Goal: Task Accomplishment & Management: Manage account settings

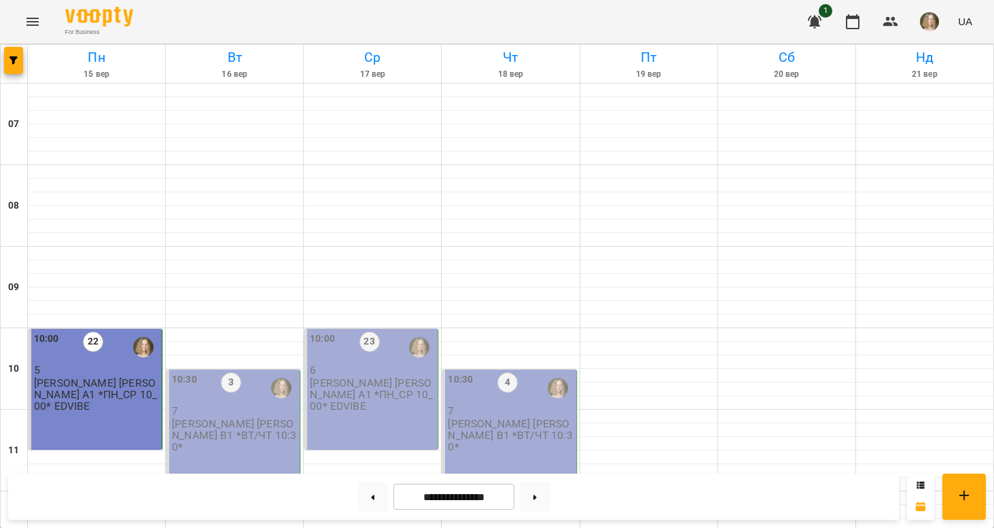
scroll to position [921, 0]
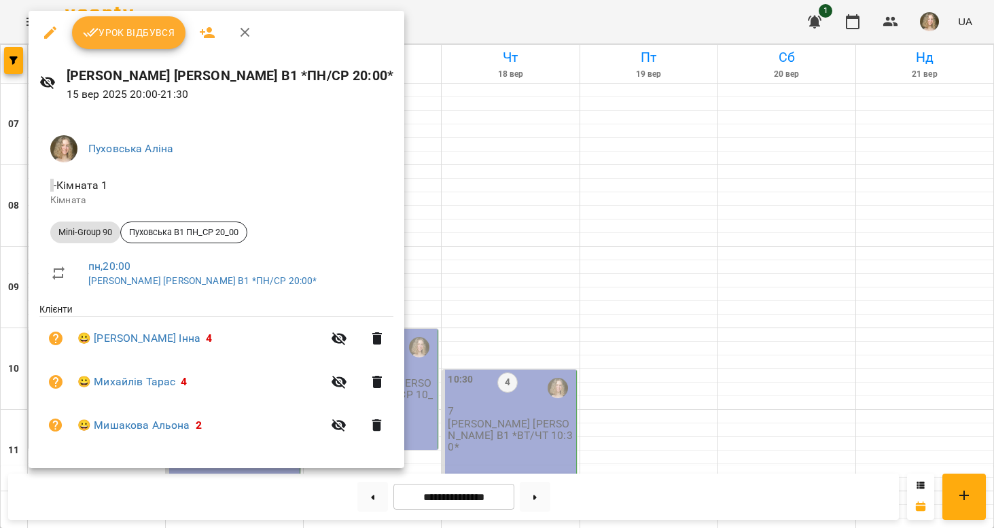
click at [158, 41] on button "Урок відбувся" at bounding box center [129, 32] width 114 height 33
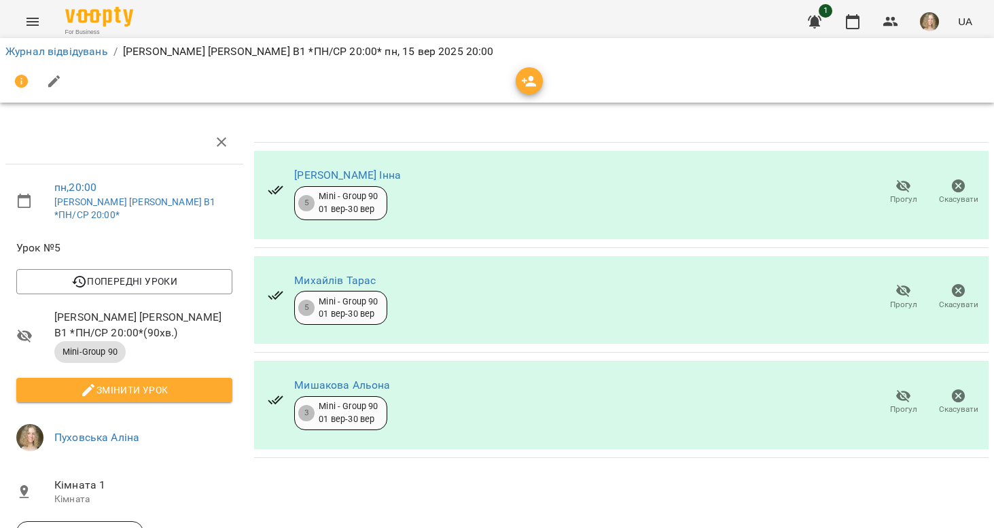
click at [908, 398] on icon "button" at bounding box center [904, 396] width 16 height 16
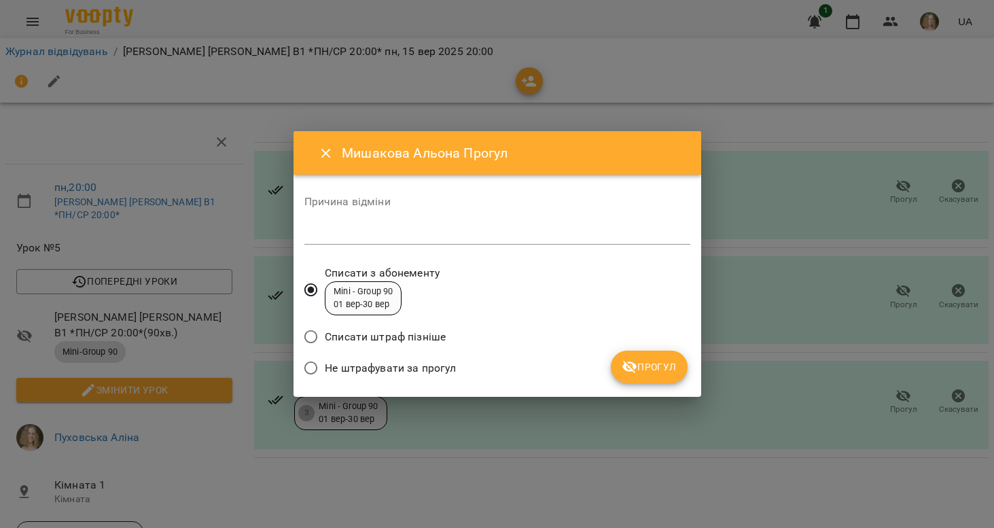
click at [442, 366] on span "Не штрафувати за прогул" at bounding box center [390, 368] width 131 height 16
click at [647, 370] on div "Не штрафувати за прогул" at bounding box center [497, 370] width 386 height 32
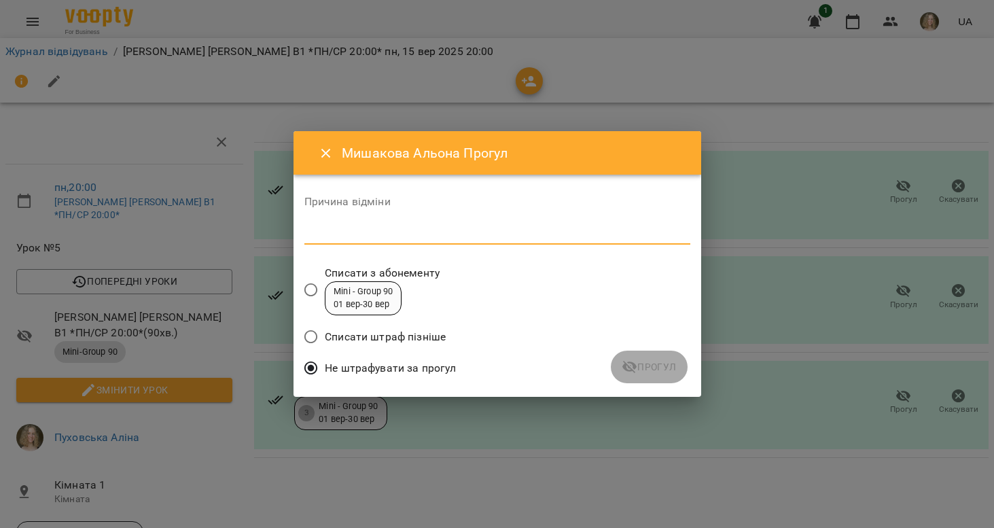
click at [476, 229] on textarea at bounding box center [497, 234] width 386 height 12
click at [657, 370] on span "Прогул" at bounding box center [649, 367] width 55 height 16
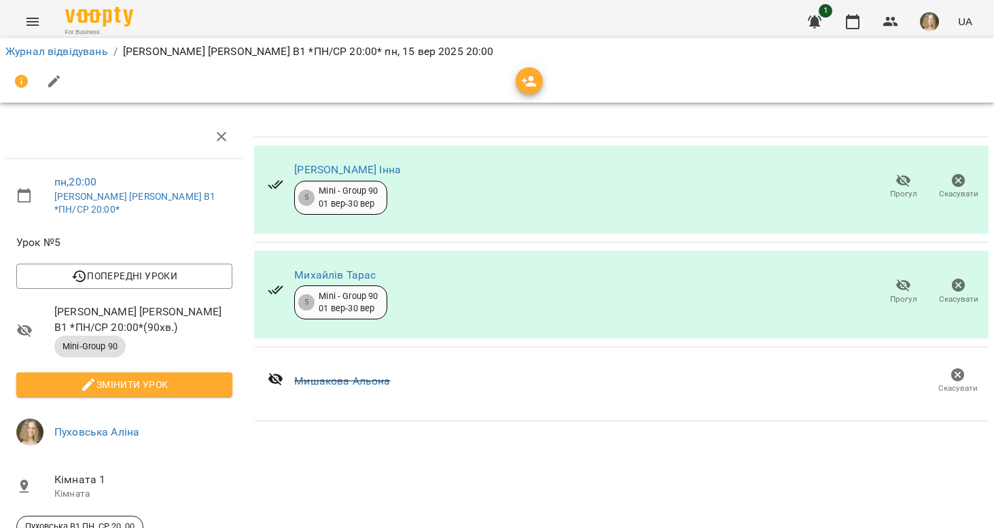
scroll to position [85, 0]
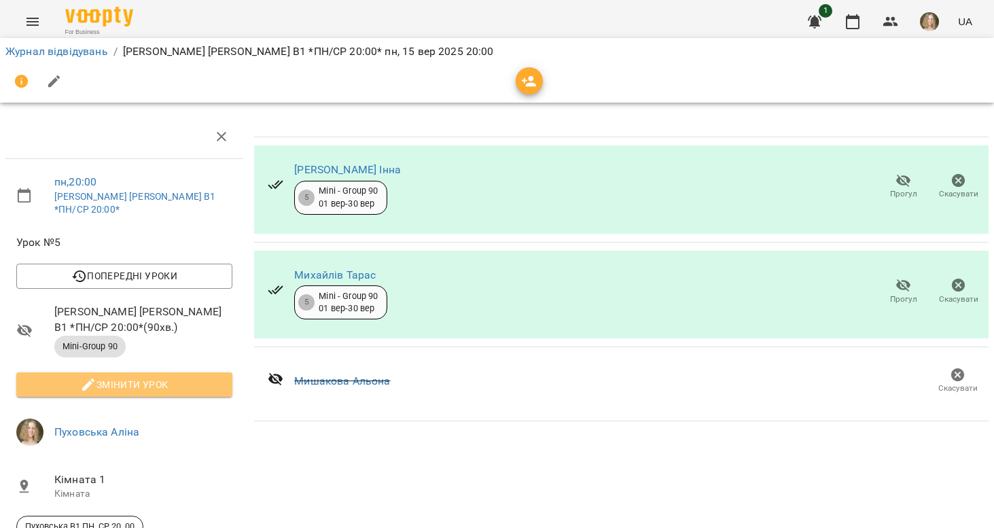
click at [206, 377] on span "Змінити урок" at bounding box center [124, 385] width 194 height 16
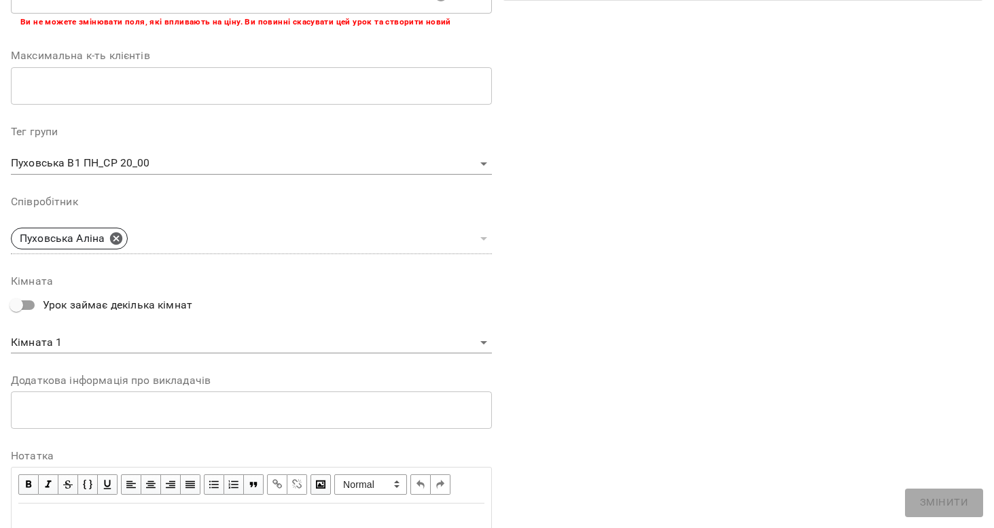
scroll to position [323, 0]
click at [31, 475] on span "button" at bounding box center [28, 482] width 15 height 15
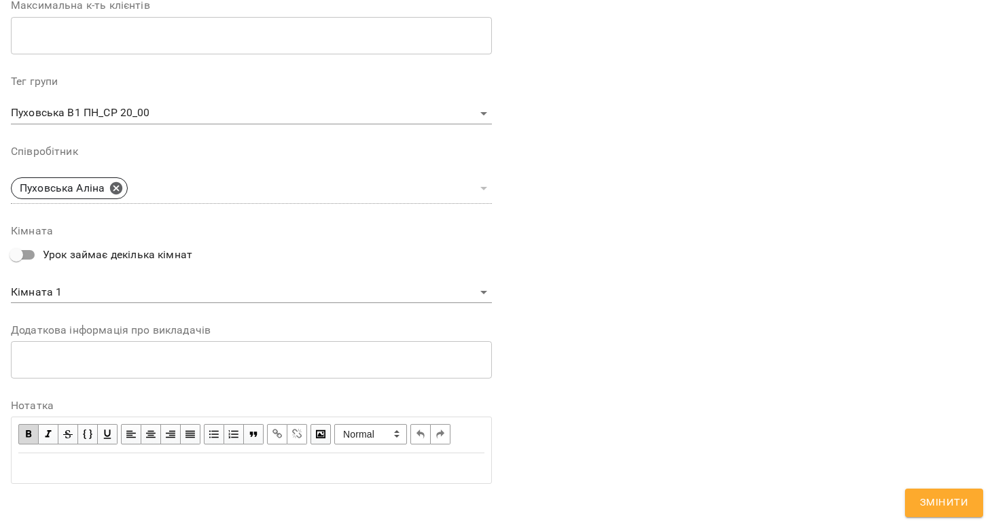
click at [33, 468] on div "Edit text" at bounding box center [251, 468] width 466 height 16
click at [28, 428] on span "button" at bounding box center [28, 435] width 15 height 15
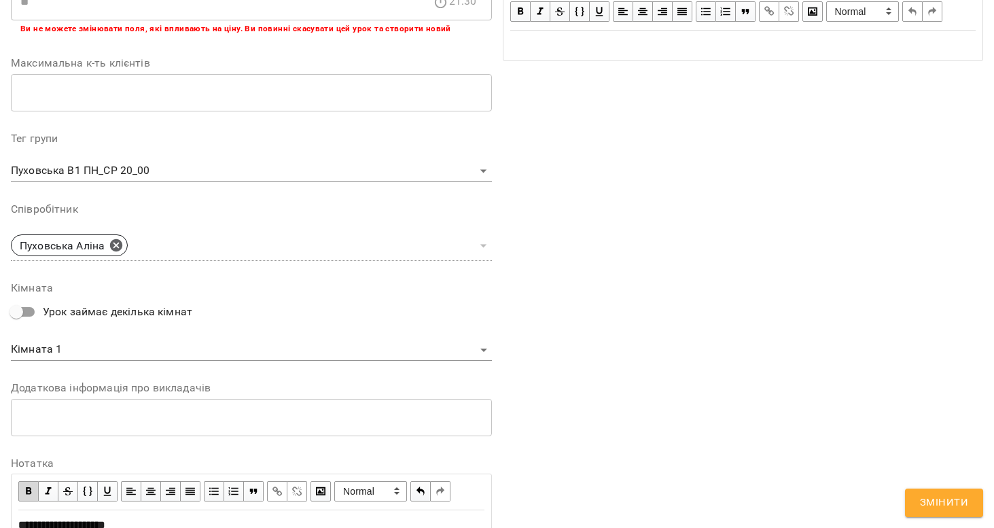
click at [23, 489] on span "button" at bounding box center [28, 491] width 15 height 15
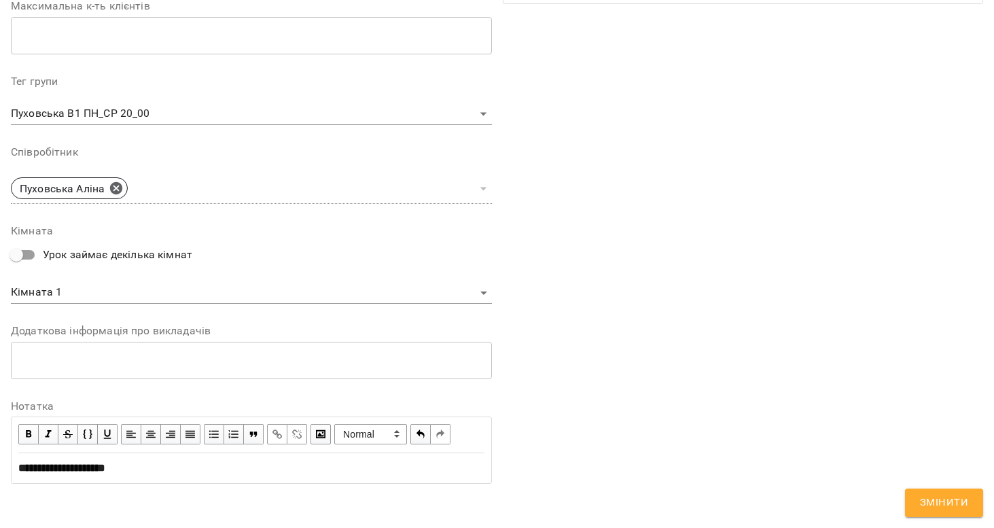
scroll to position [428, 0]
click at [925, 503] on span "Змінити" at bounding box center [944, 503] width 48 height 18
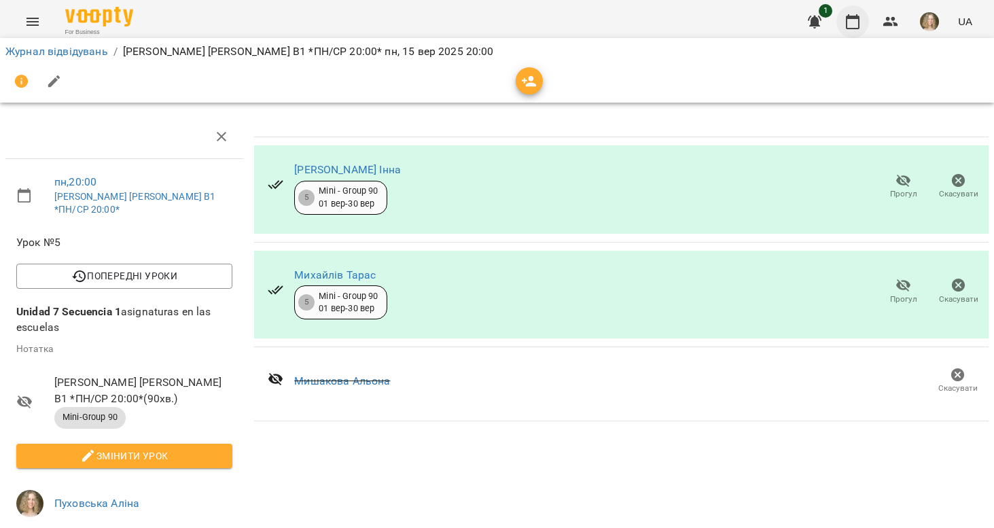
click at [856, 18] on icon "button" at bounding box center [853, 21] width 14 height 15
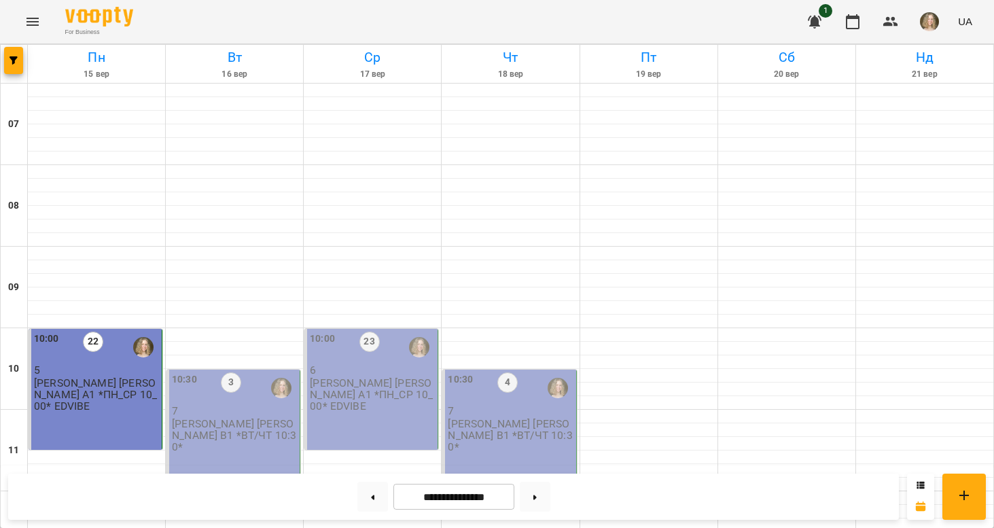
scroll to position [394, 0]
